Goal: Transaction & Acquisition: Subscribe to service/newsletter

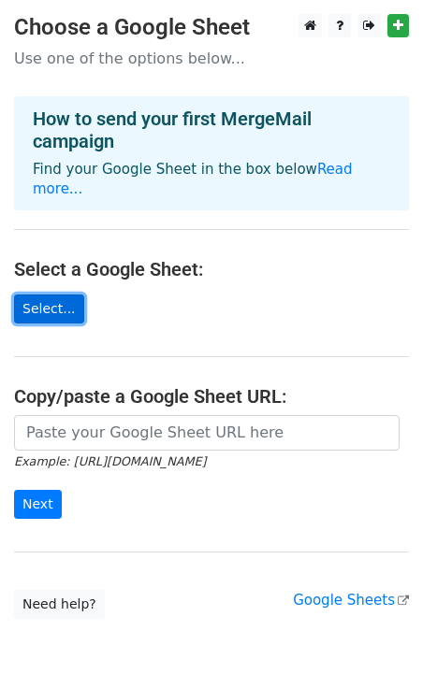
click at [51, 295] on link "Select..." at bounding box center [49, 309] width 70 height 29
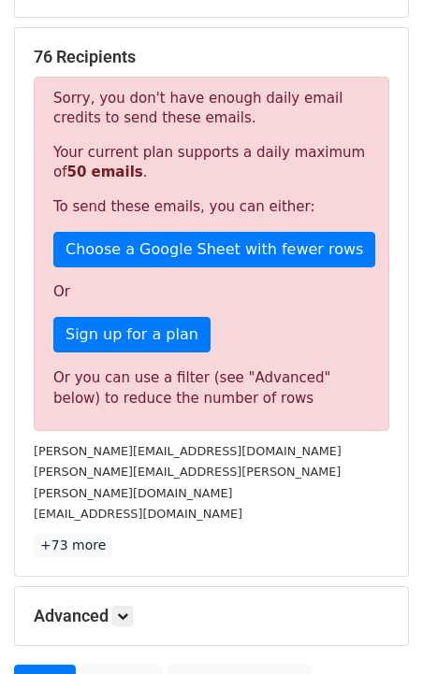
scroll to position [338, 0]
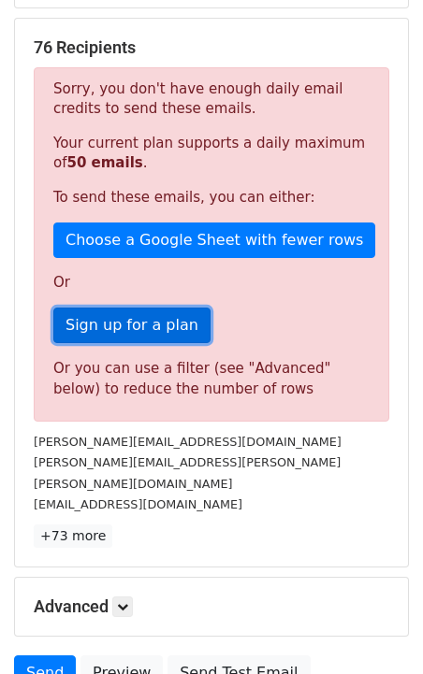
click at [162, 329] on link "Sign up for a plan" at bounding box center [131, 326] width 157 height 36
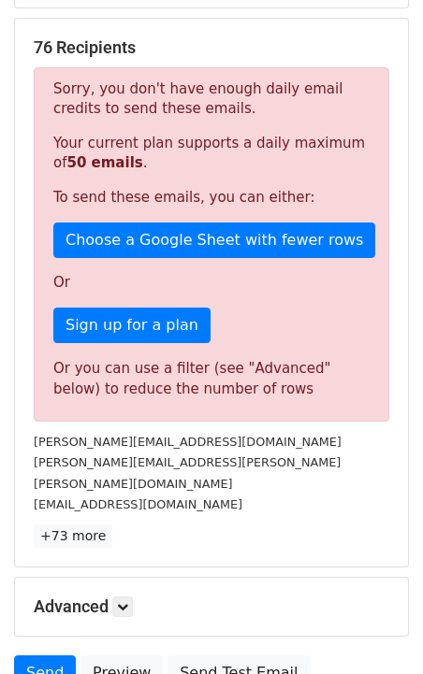
click at [321, 31] on div "76 Recipients Sorry, you don't have enough daily email credits to send these em…" at bounding box center [211, 293] width 393 height 548
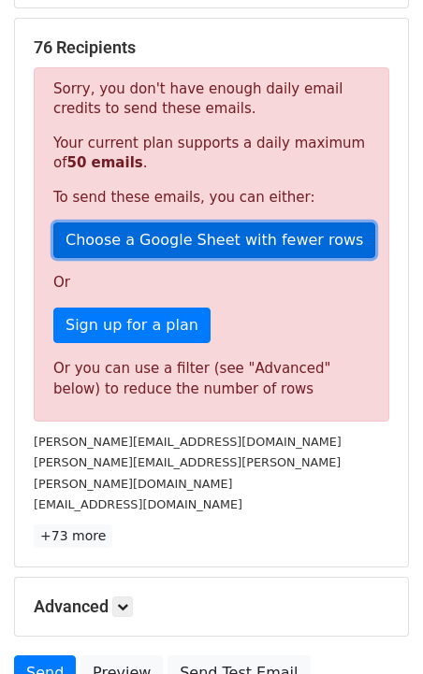
click at [147, 236] on link "Choose a Google Sheet with fewer rows" at bounding box center [214, 241] width 322 height 36
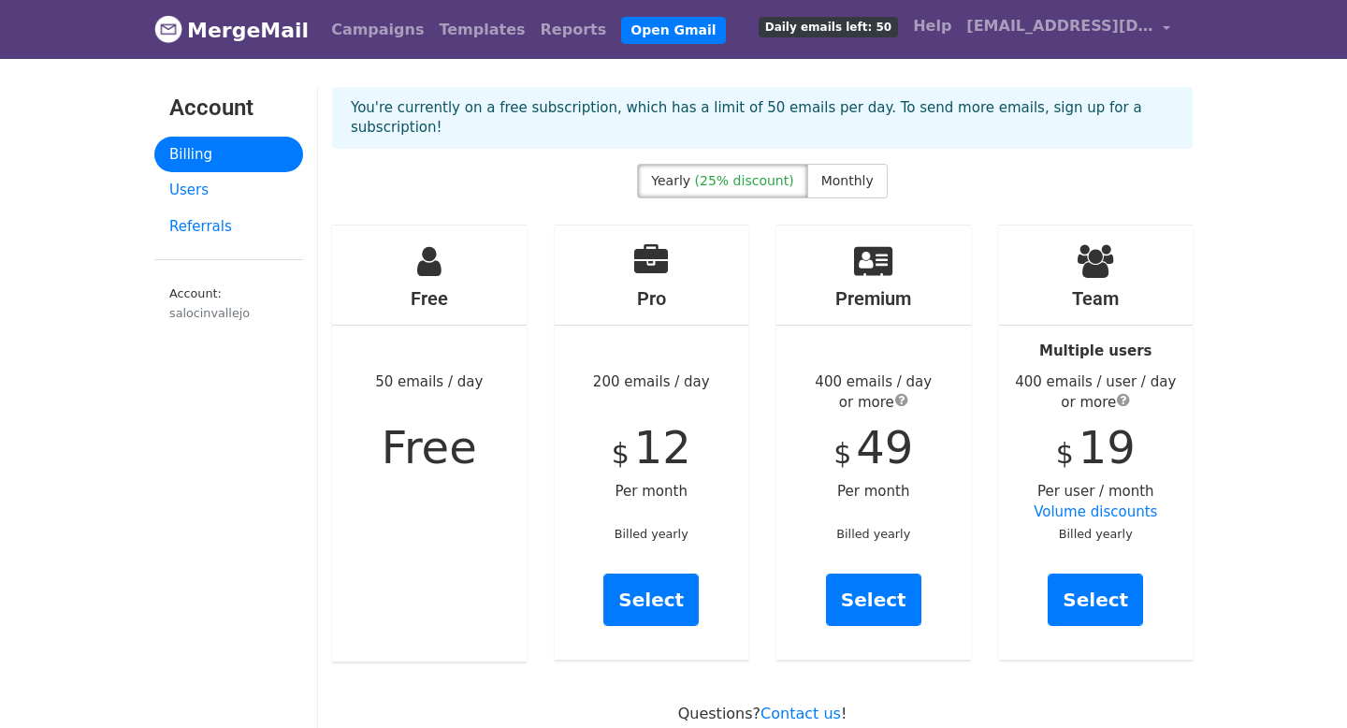
click at [1122, 392] on span "submit" at bounding box center [1123, 399] width 13 height 15
click at [1055, 326] on link "Delivery Integration" at bounding box center [1111, 314] width 210 height 35
click at [903, 392] on span "submit" at bounding box center [901, 399] width 13 height 15
click at [203, 201] on link "Users" at bounding box center [228, 190] width 149 height 36
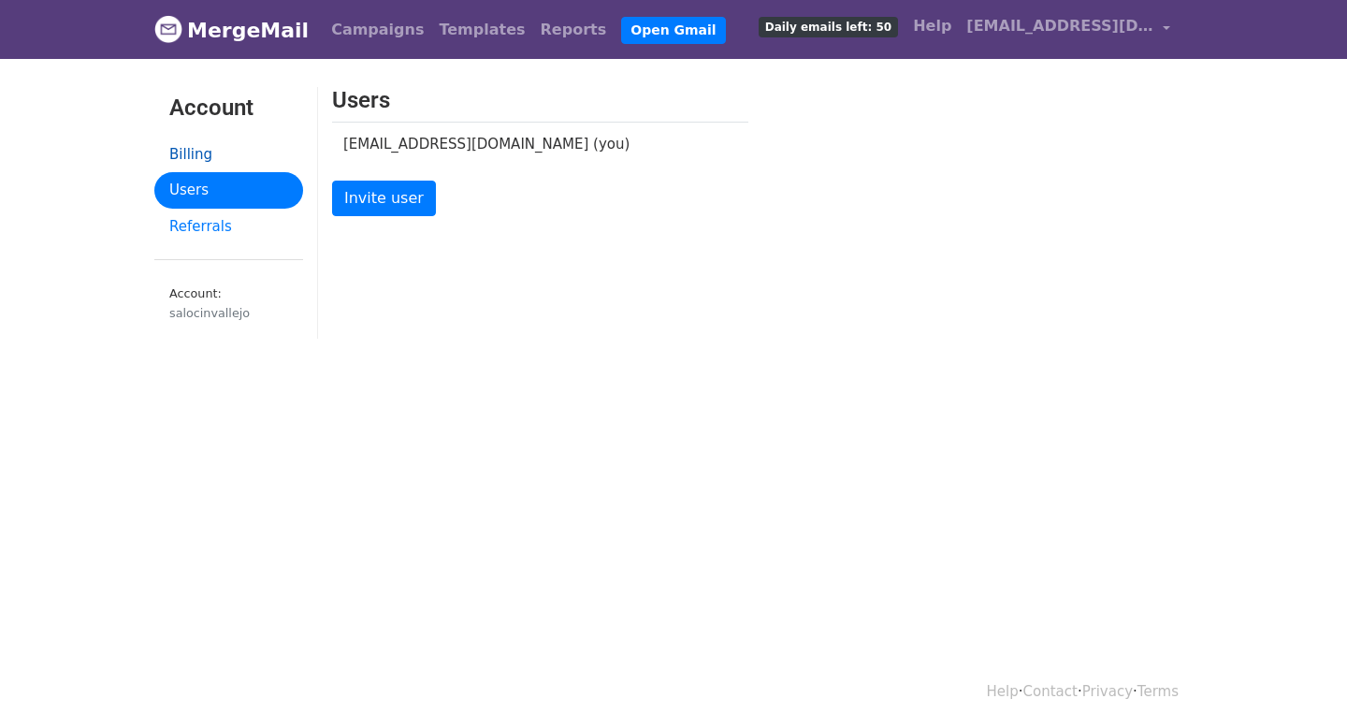
click at [203, 159] on link "Billing" at bounding box center [228, 155] width 149 height 36
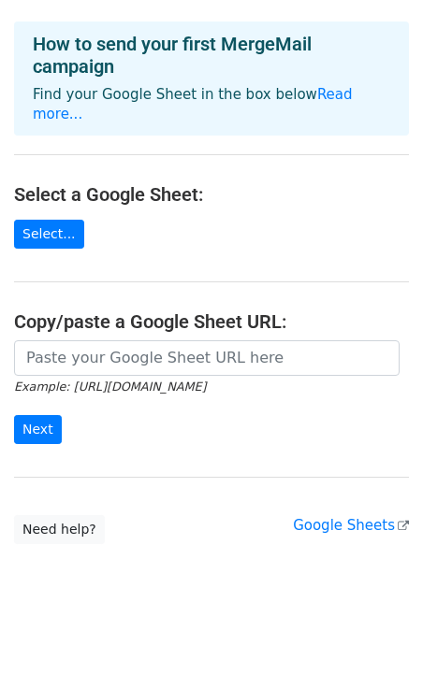
scroll to position [74, 0]
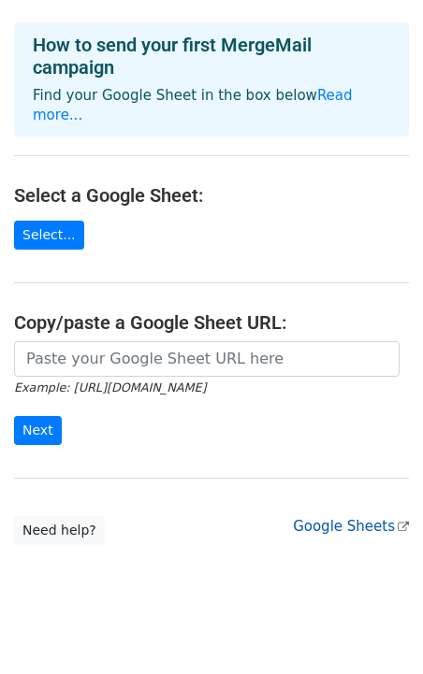
click at [378, 518] on link "Google Sheets" at bounding box center [351, 526] width 116 height 17
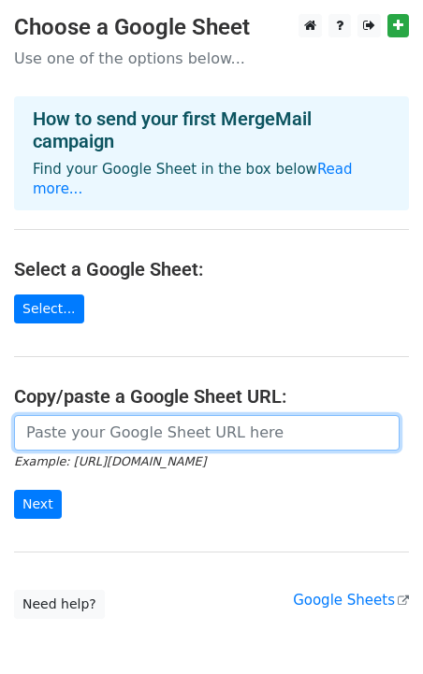
paste input "https://docs.google.com/spreadsheets/d/1KPb873gsgAW__kSb_X9t2I7ZvIxIun1z/edit?g…"
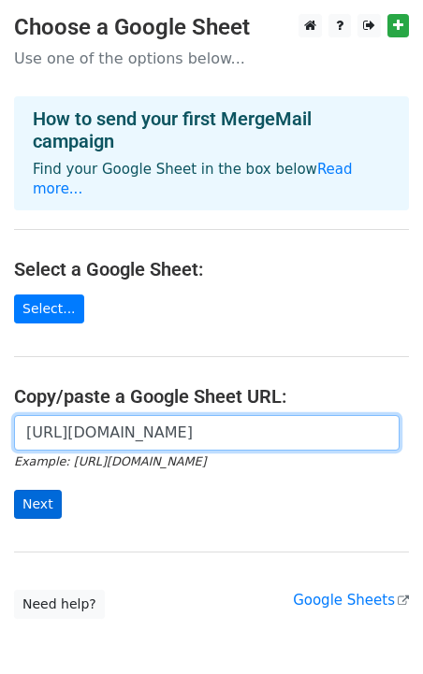
type input "https://docs.google.com/spreadsheets/d/1KPb873gsgAW__kSb_X9t2I7ZvIxIun1z/edit?g…"
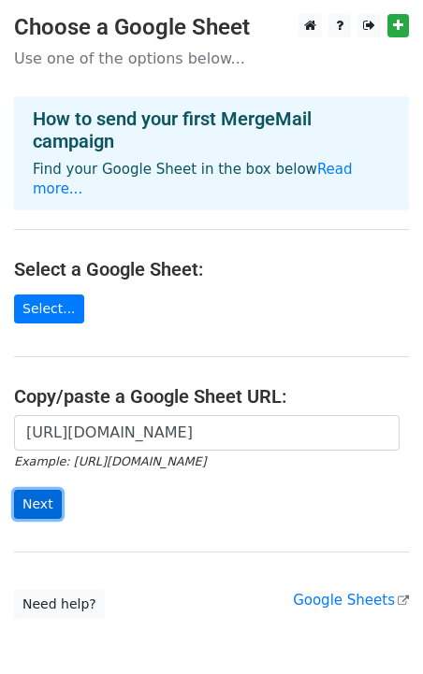
scroll to position [0, 0]
click at [38, 490] on input "Next" at bounding box center [38, 504] width 48 height 29
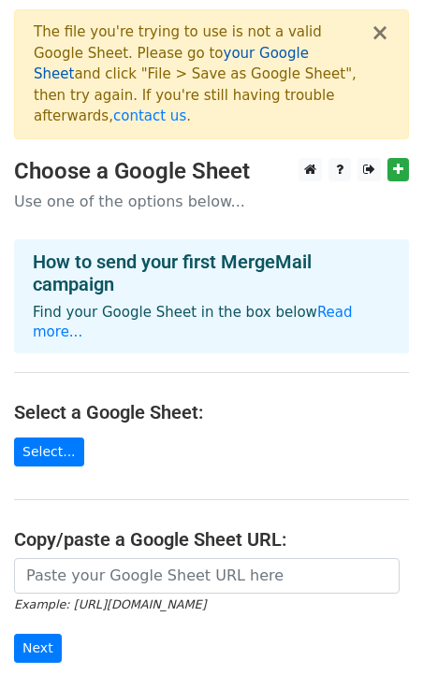
click at [215, 54] on link "your Google Sheet" at bounding box center [171, 64] width 275 height 38
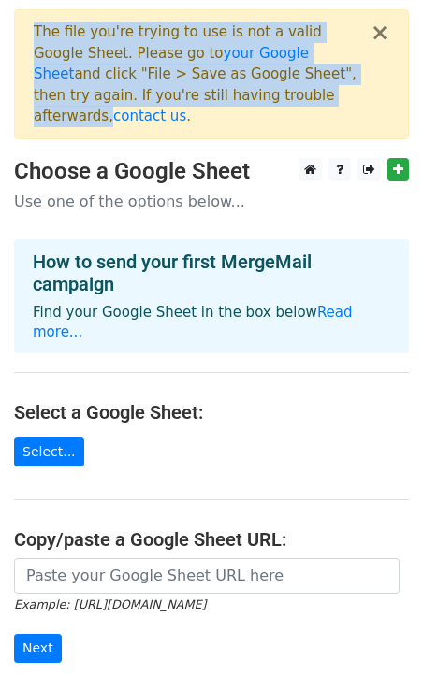
drag, startPoint x: 34, startPoint y: 28, endPoint x: 266, endPoint y: 102, distance: 243.5
click at [266, 102] on div "The file you're trying to use is not a valid Google Sheet. Please go to your Go…" at bounding box center [202, 75] width 337 height 106
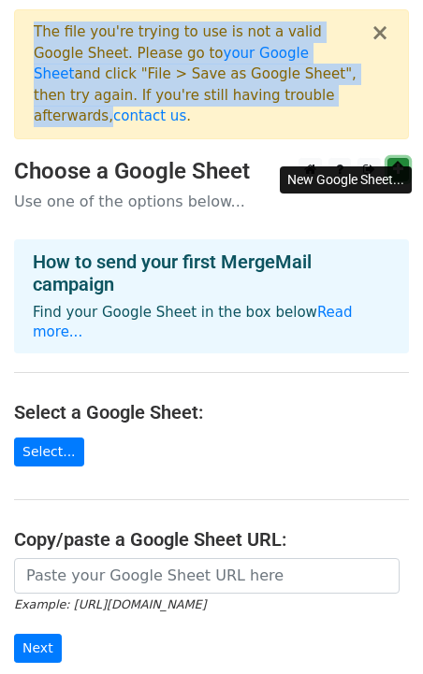
click at [406, 159] on link at bounding box center [398, 169] width 22 height 23
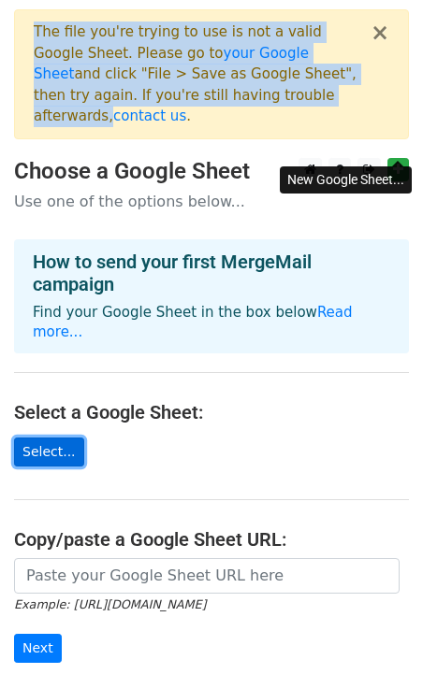
click at [68, 438] on link "Select..." at bounding box center [49, 452] width 70 height 29
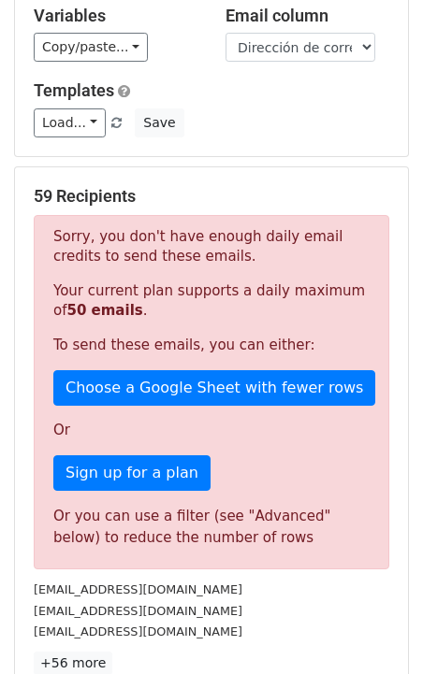
scroll to position [218, 0]
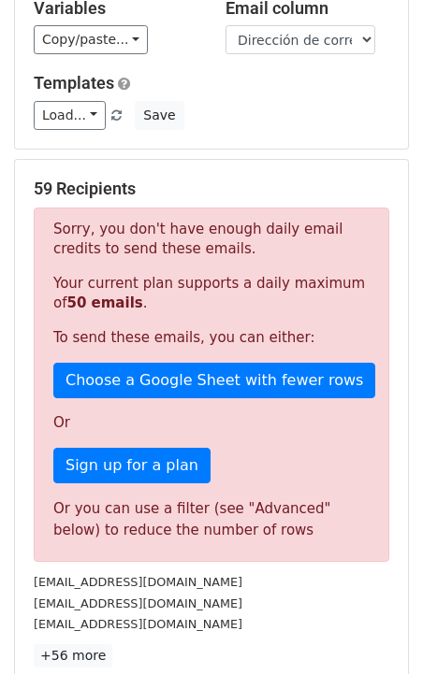
drag, startPoint x: 355, startPoint y: 350, endPoint x: 40, endPoint y: 367, distance: 314.8
click at [40, 367] on div "Sorry, you don't have enough daily email credits to send these emails. Your cur…" at bounding box center [211, 385] width 355 height 355
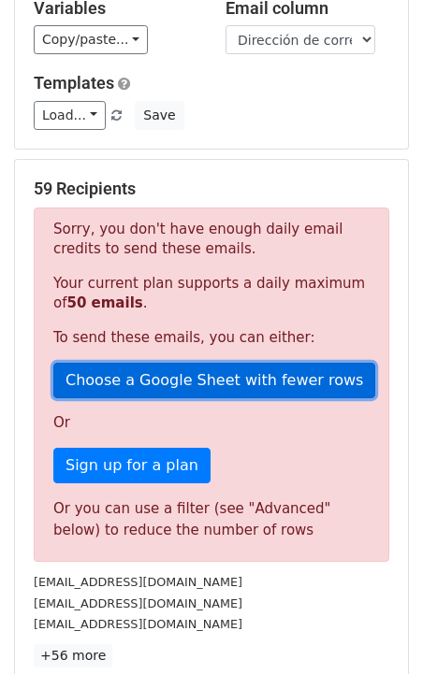
click at [248, 363] on link "Choose a Google Sheet with fewer rows" at bounding box center [214, 381] width 322 height 36
